Goal: Information Seeking & Learning: Find specific fact

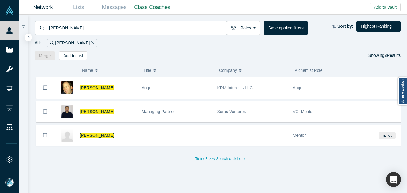
click at [98, 31] on input "[PERSON_NAME]" at bounding box center [138, 28] width 178 height 14
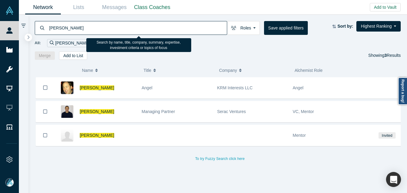
click at [98, 31] on input "[PERSON_NAME]" at bounding box center [138, 28] width 178 height 14
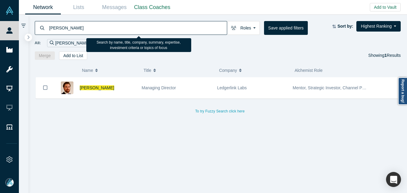
click at [108, 30] on input "[PERSON_NAME]" at bounding box center [138, 28] width 178 height 14
click at [107, 30] on input "[PERSON_NAME]" at bounding box center [138, 28] width 178 height 14
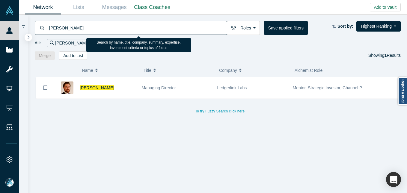
click at [107, 30] on input "[PERSON_NAME]" at bounding box center [138, 28] width 178 height 14
type input "[PERSON_NAME]"
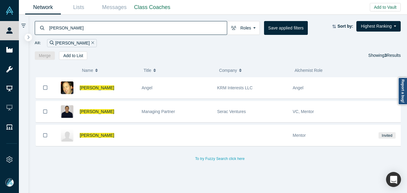
click at [141, 180] on div "[PERSON_NAME] Angel KRM Interests LLC Angel [PERSON_NAME] Managing Partner Sera…" at bounding box center [220, 137] width 371 height 120
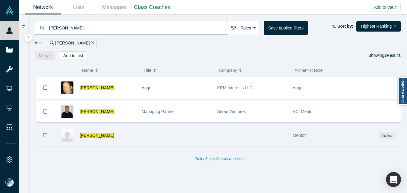
click at [88, 135] on span "[PERSON_NAME]" at bounding box center [97, 135] width 34 height 5
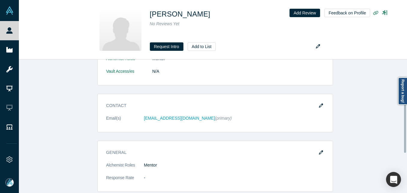
scroll to position [90, 0]
